Goal: Information Seeking & Learning: Learn about a topic

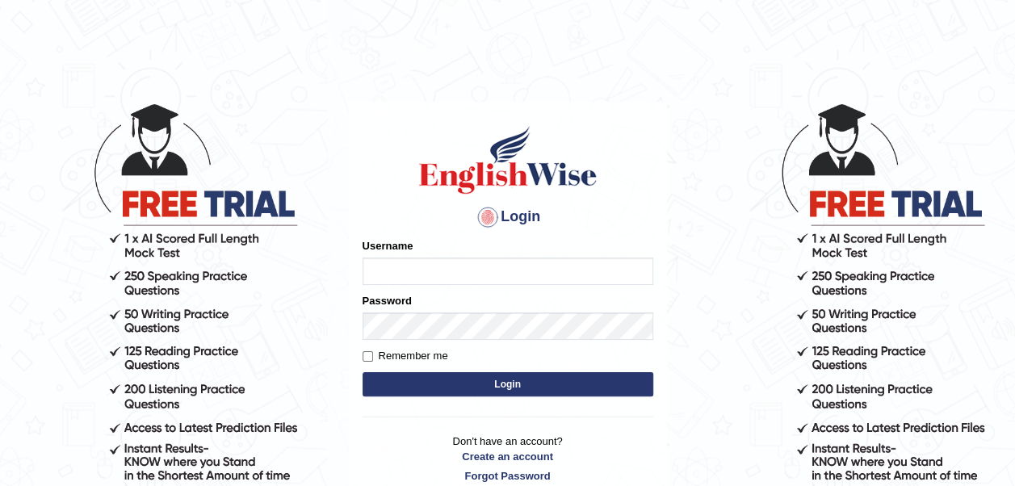
type input "mohamedelza"
click at [480, 384] on button "Login" at bounding box center [508, 384] width 291 height 24
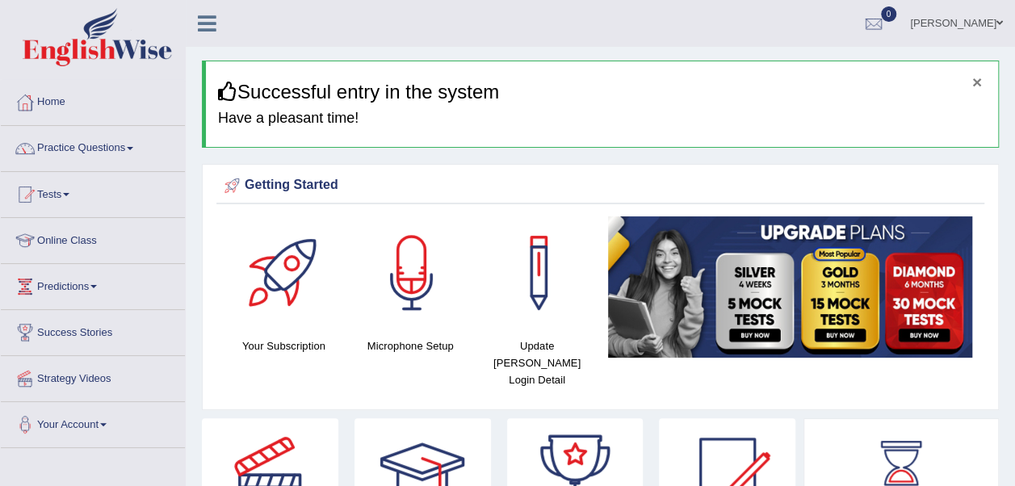
click at [977, 79] on button "×" at bounding box center [977, 81] width 10 height 17
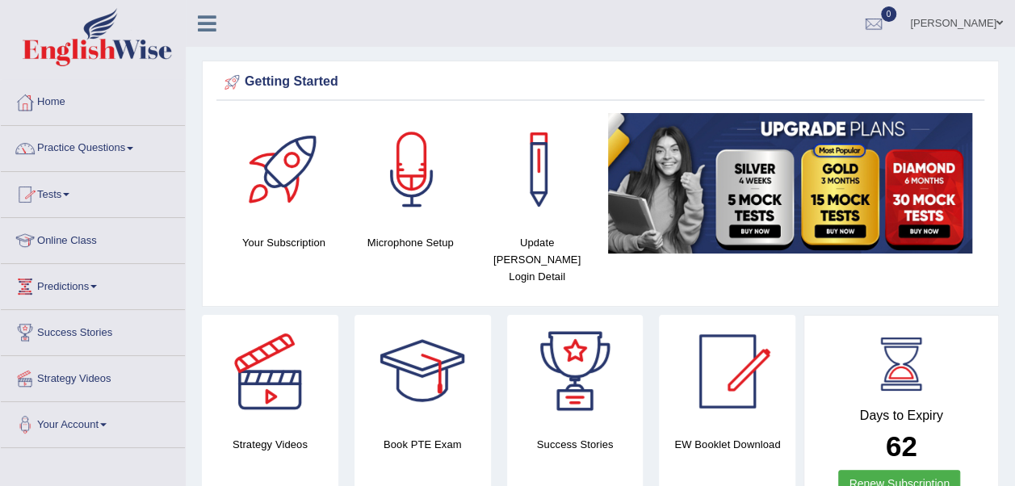
click at [81, 242] on link "Online Class" at bounding box center [93, 238] width 184 height 40
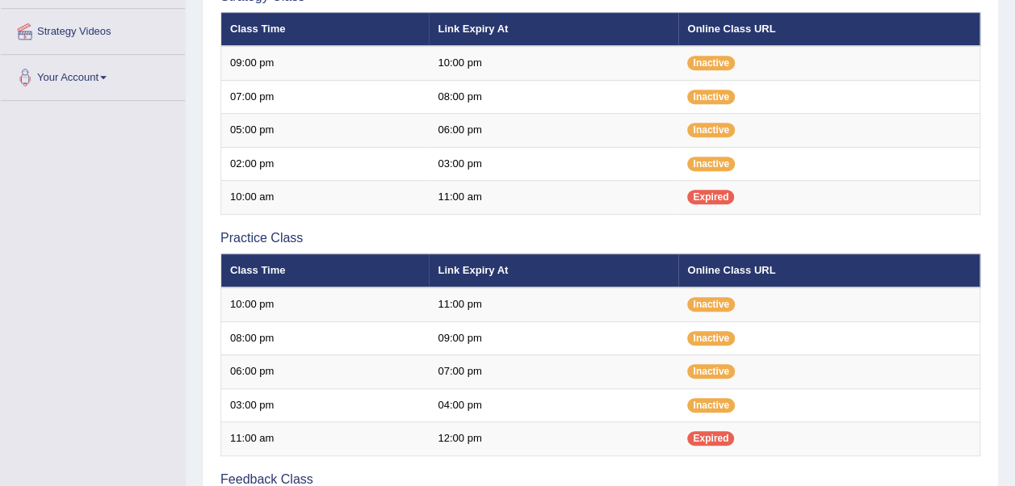
scroll to position [359, 0]
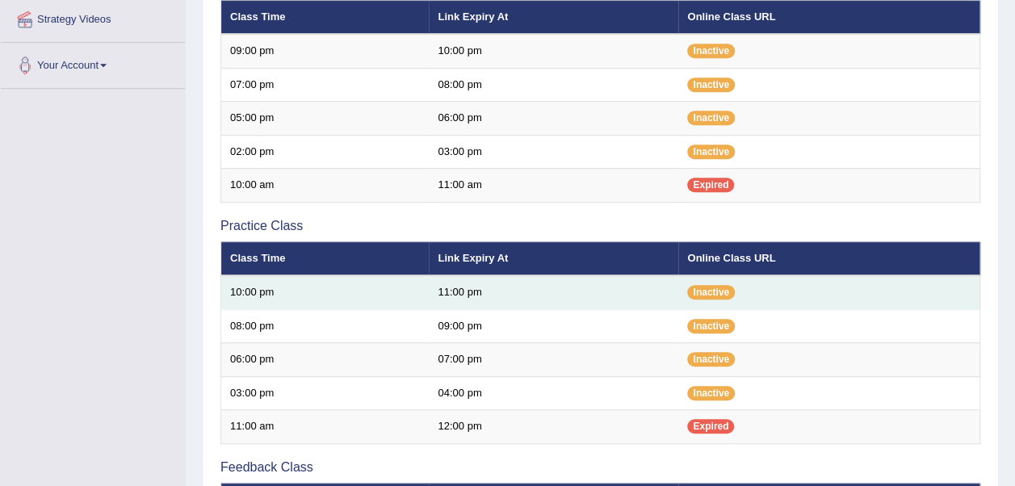
click at [438, 287] on td "11:00 pm" at bounding box center [553, 292] width 249 height 34
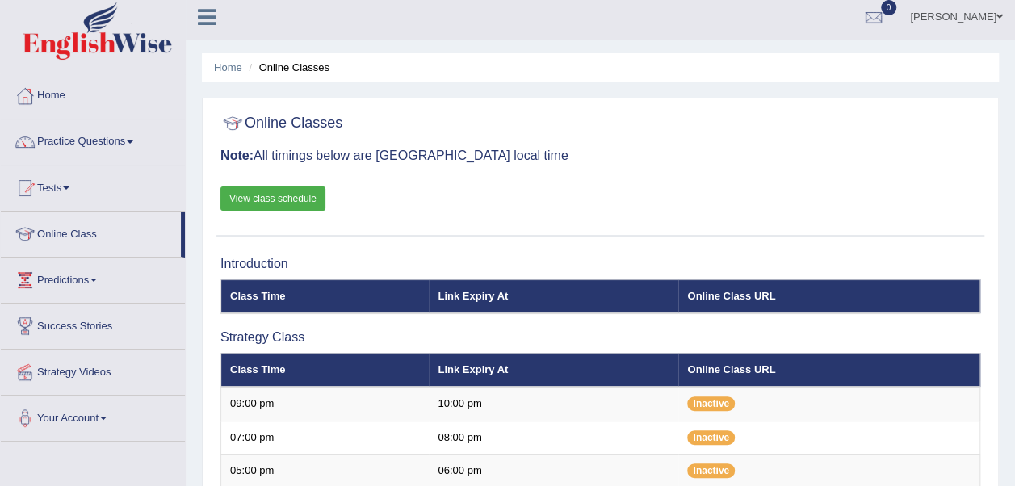
scroll to position [0, 0]
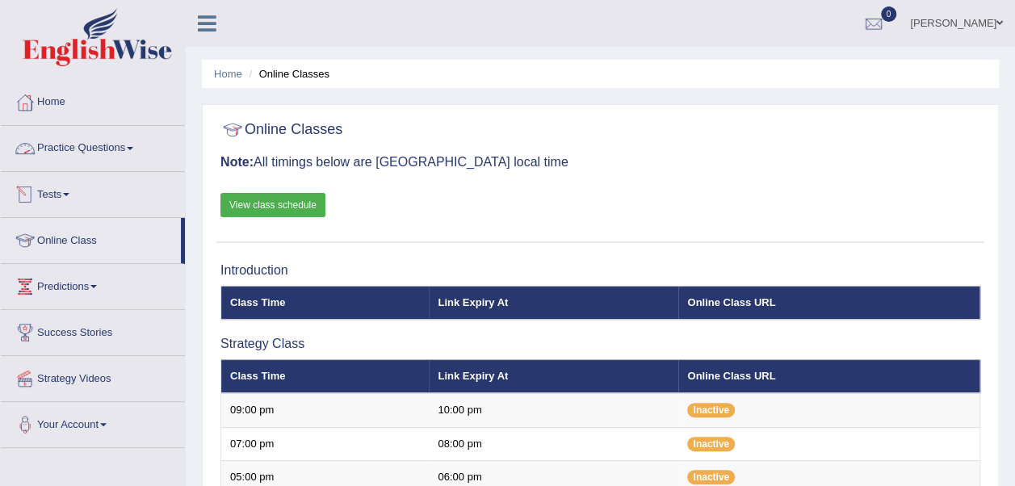
click at [93, 155] on link "Practice Questions" at bounding box center [93, 146] width 184 height 40
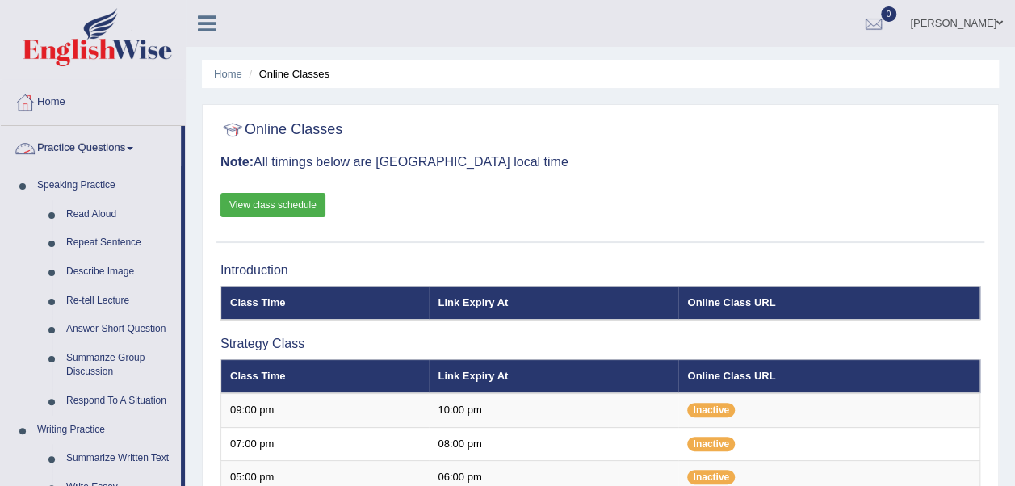
click at [107, 156] on link "Practice Questions" at bounding box center [91, 146] width 180 height 40
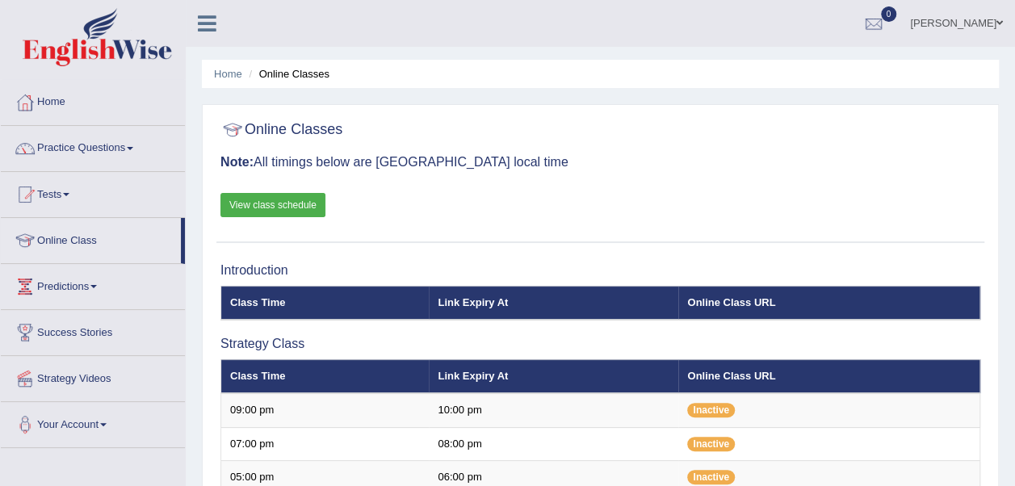
scroll to position [146, 0]
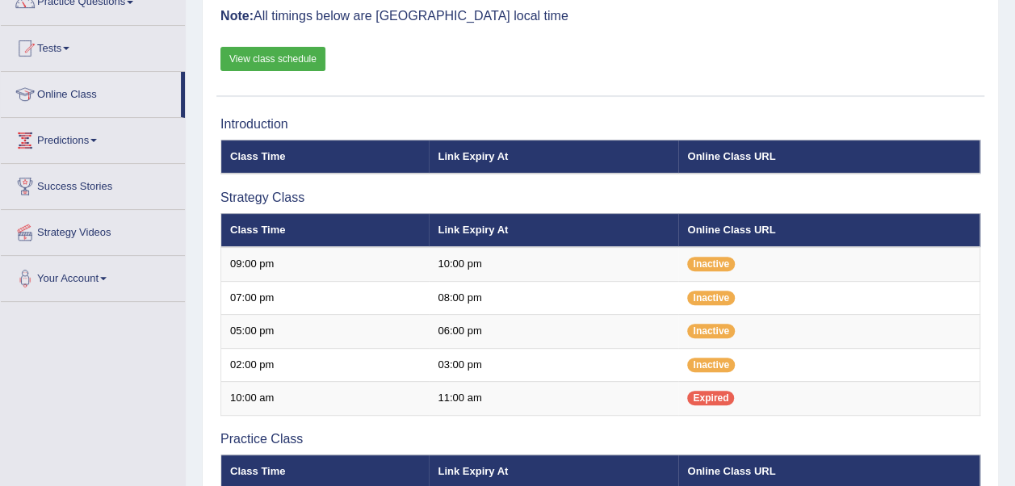
click at [262, 52] on link "View class schedule" at bounding box center [272, 59] width 105 height 24
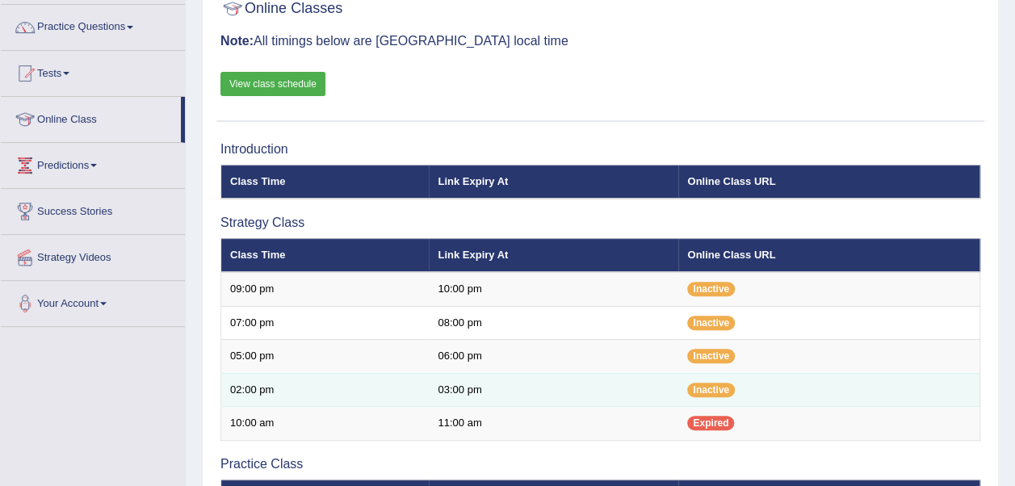
scroll to position [119, 0]
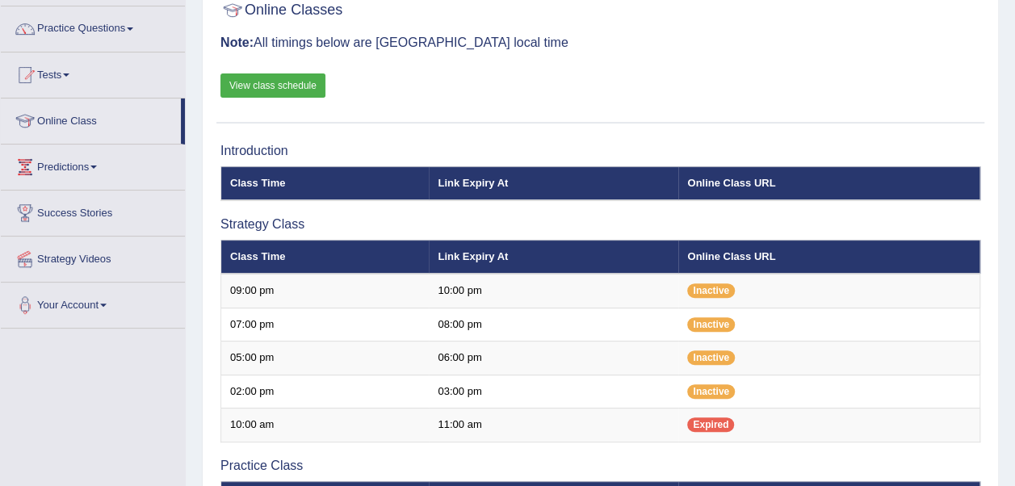
scroll to position [119, 0]
